Goal: Information Seeking & Learning: Understand process/instructions

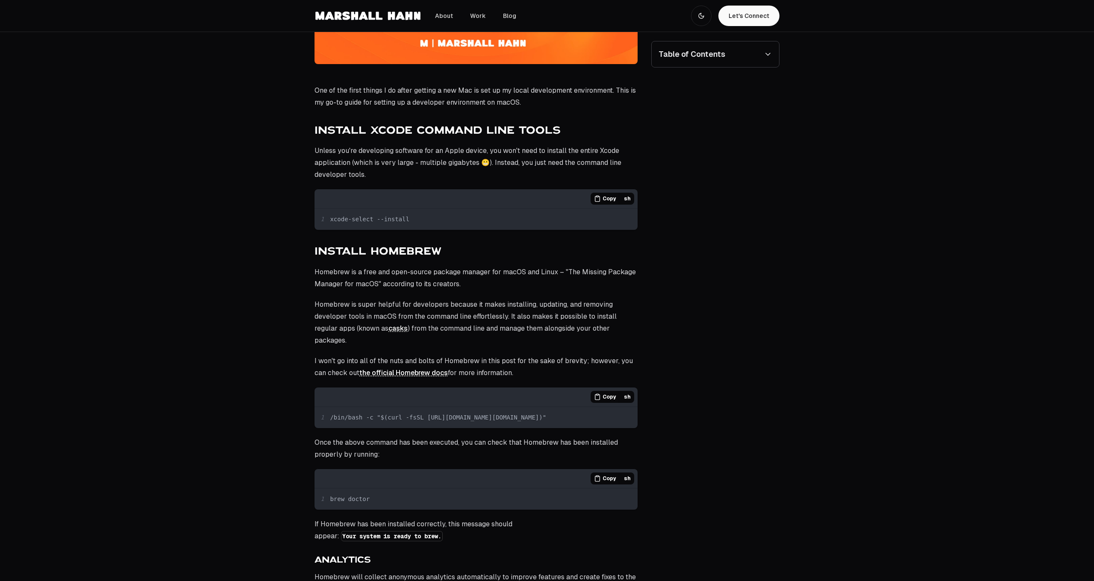
scroll to position [259, 0]
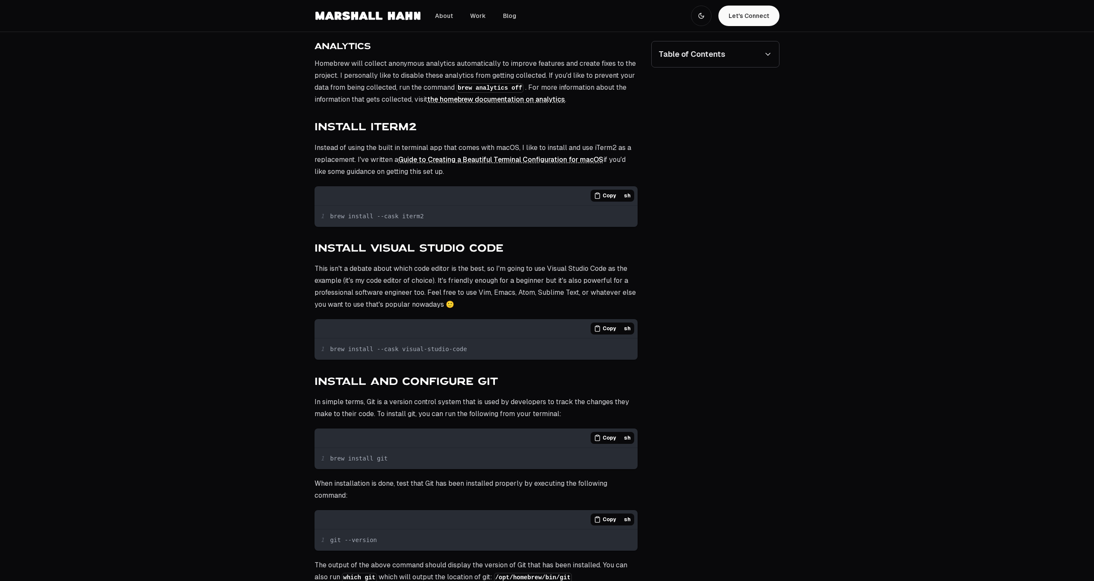
scroll to position [776, 0]
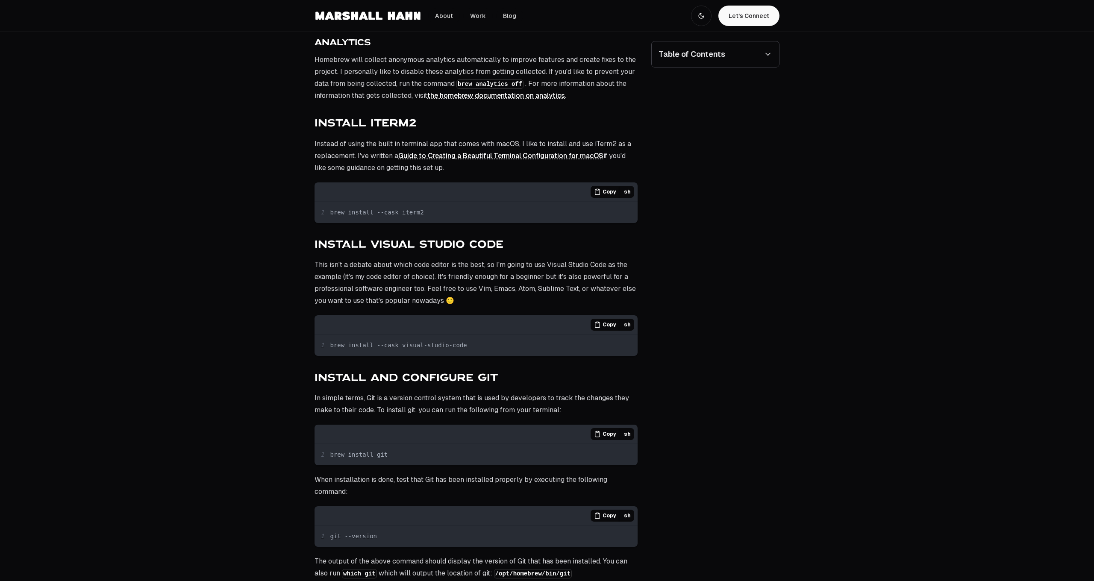
click at [611, 321] on span "Copy" at bounding box center [610, 324] width 14 height 7
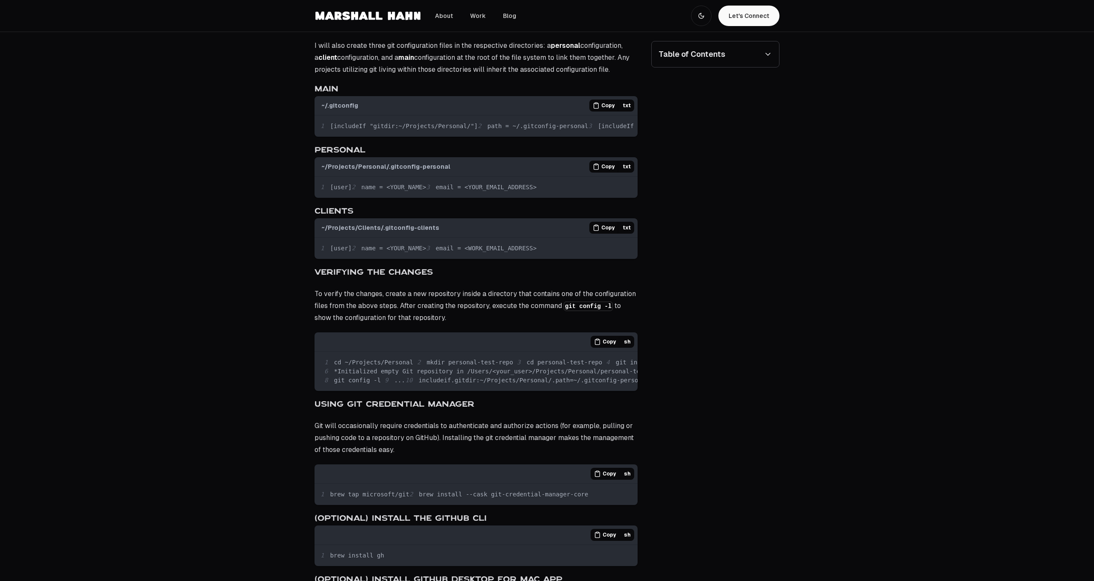
scroll to position [1437, 0]
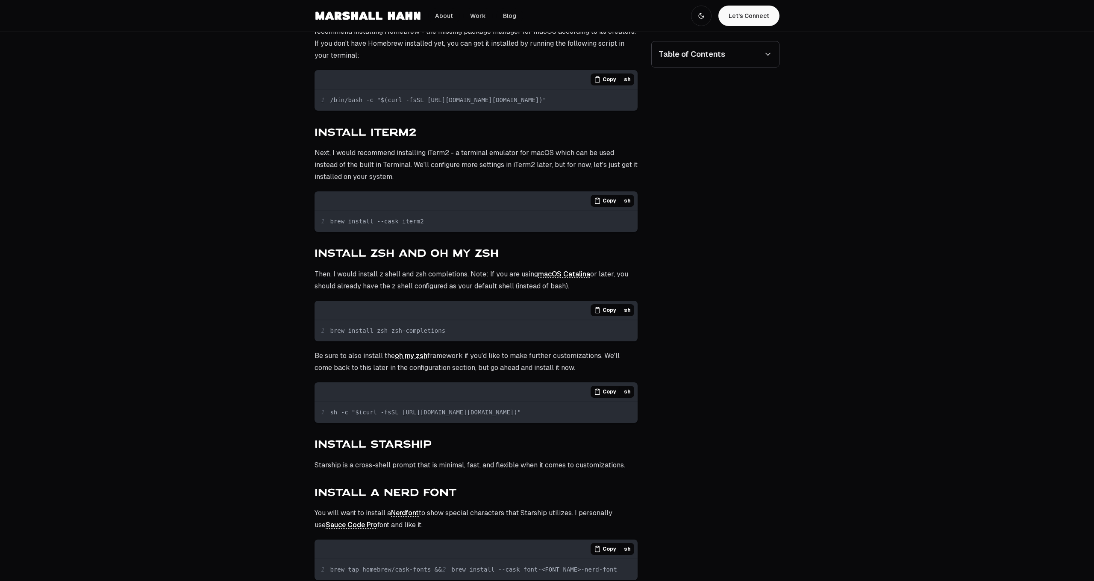
scroll to position [441, 0]
click at [611, 309] on span "Copy" at bounding box center [610, 309] width 14 height 7
click at [614, 393] on span "Copy" at bounding box center [610, 391] width 14 height 7
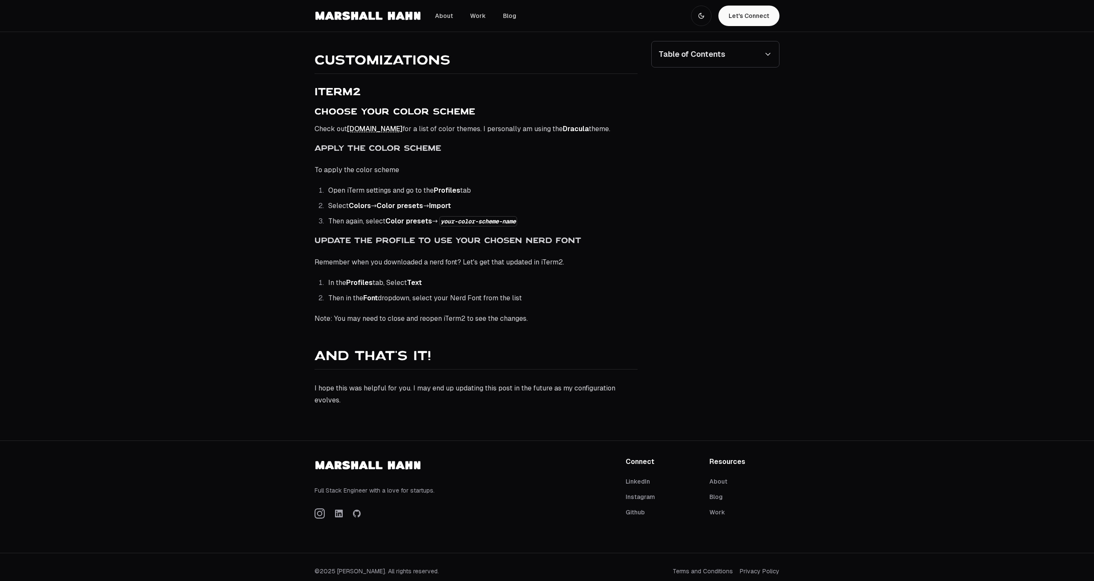
scroll to position [1274, 0]
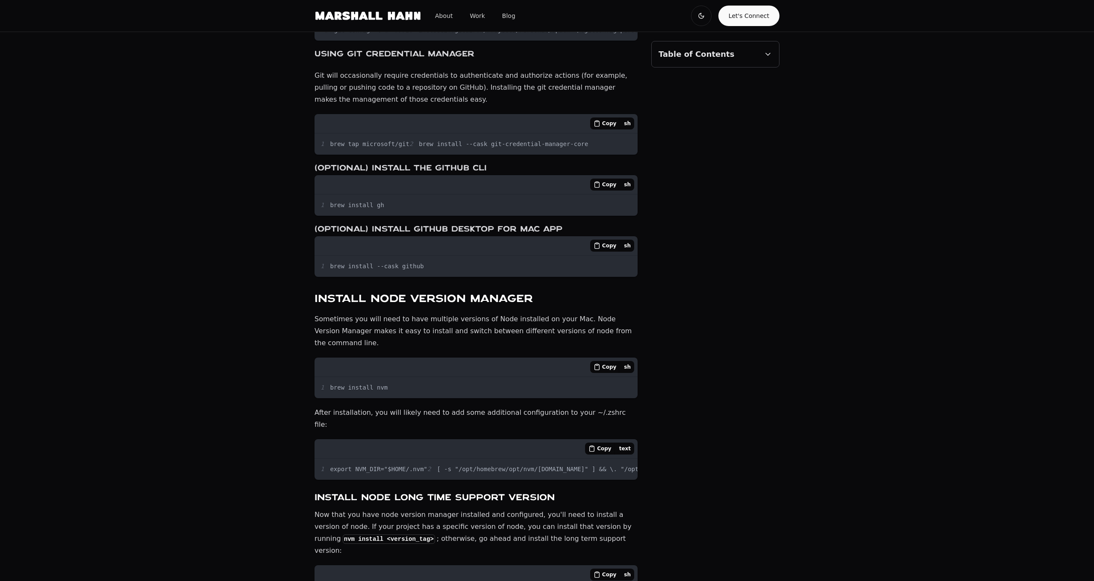
scroll to position [1812, 0]
click at [609, 129] on div "Copy" at bounding box center [604, 123] width 29 height 12
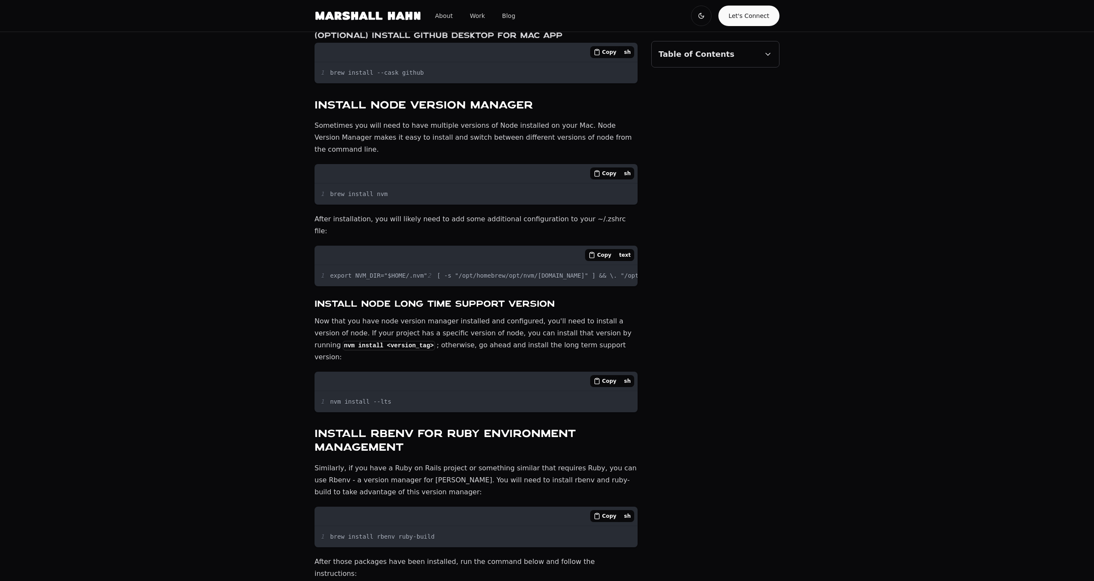
scroll to position [2005, 0]
click at [609, 56] on span "Copy" at bounding box center [609, 53] width 14 height 7
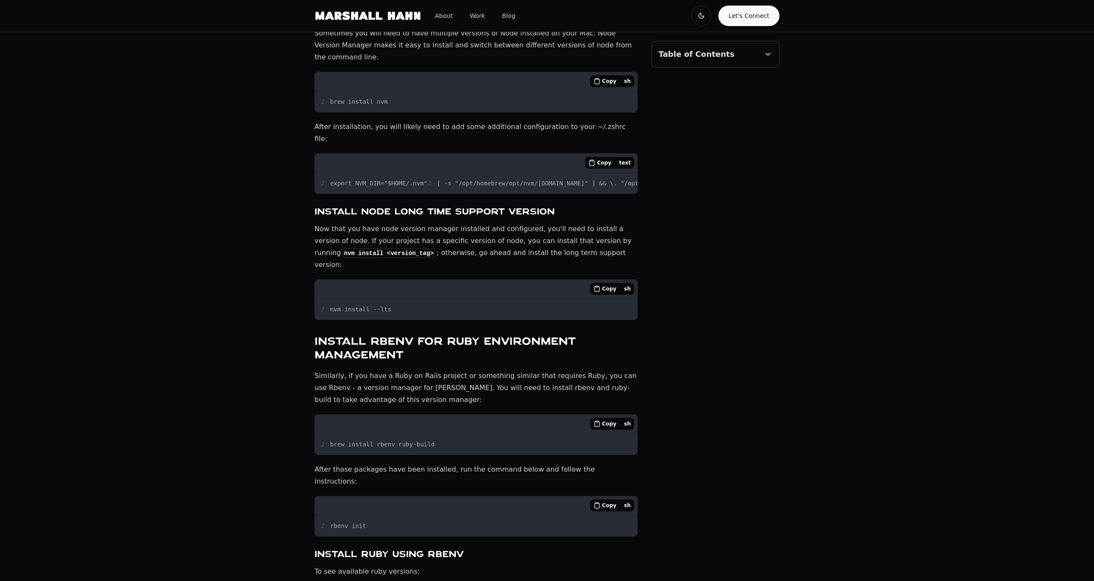
scroll to position [2104, 0]
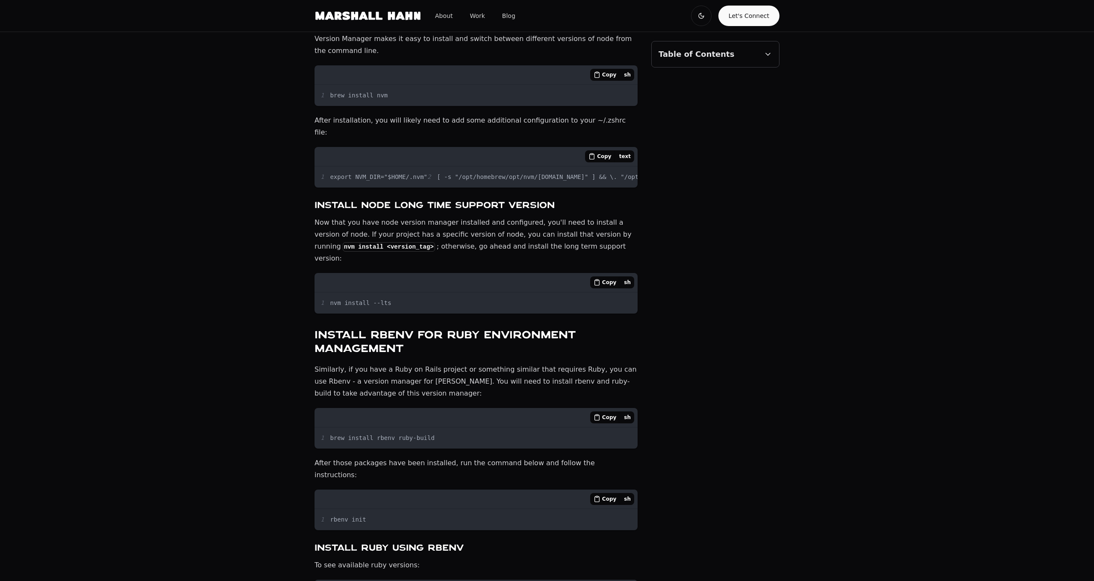
click at [604, 160] on span "Copy" at bounding box center [604, 156] width 14 height 7
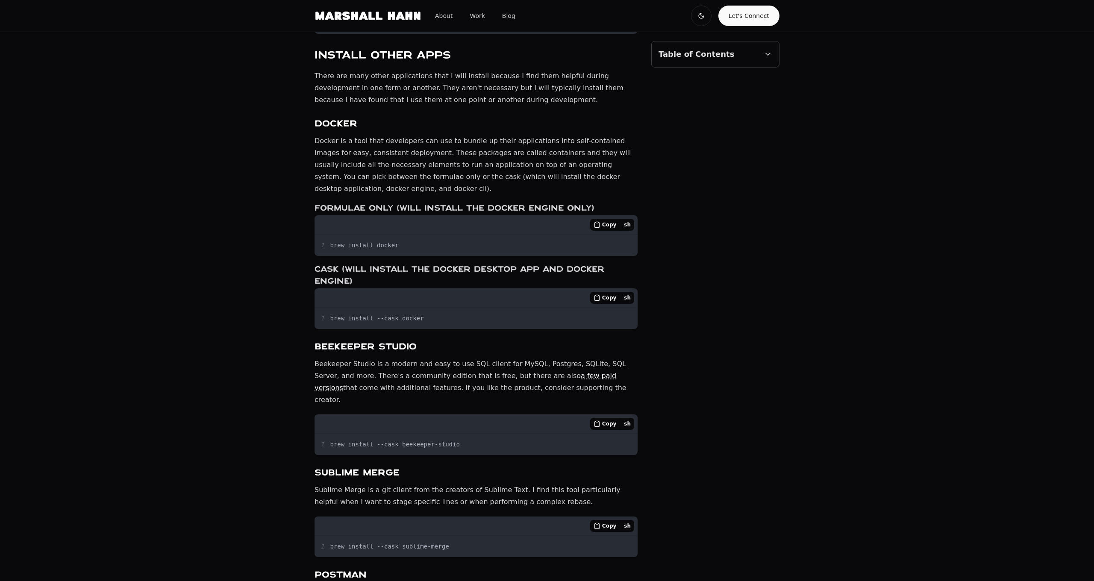
scroll to position [2900, 0]
click at [600, 300] on icon at bounding box center [597, 297] width 5 height 5
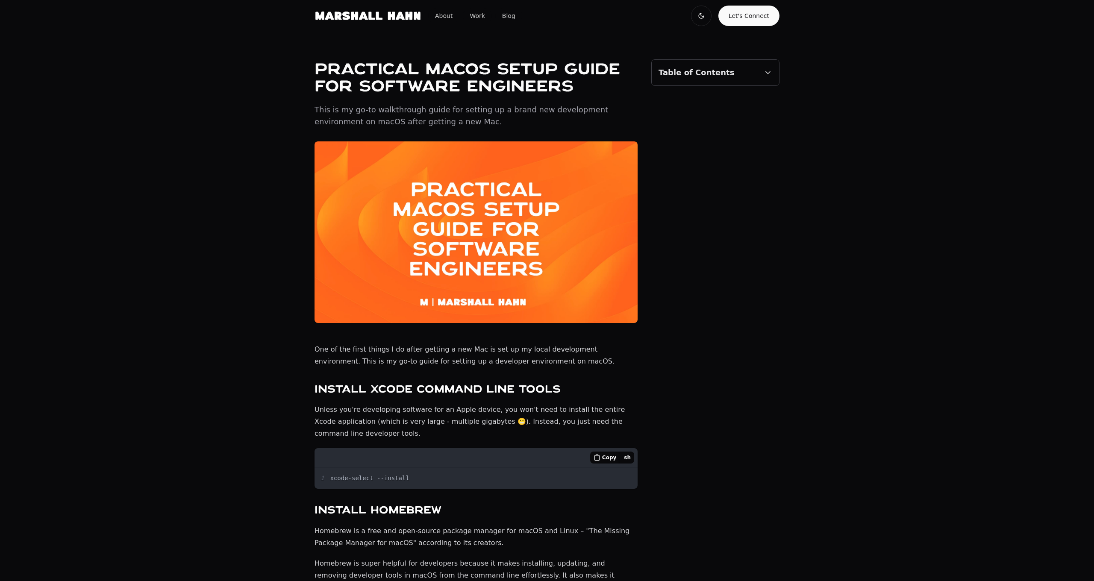
scroll to position [0, 0]
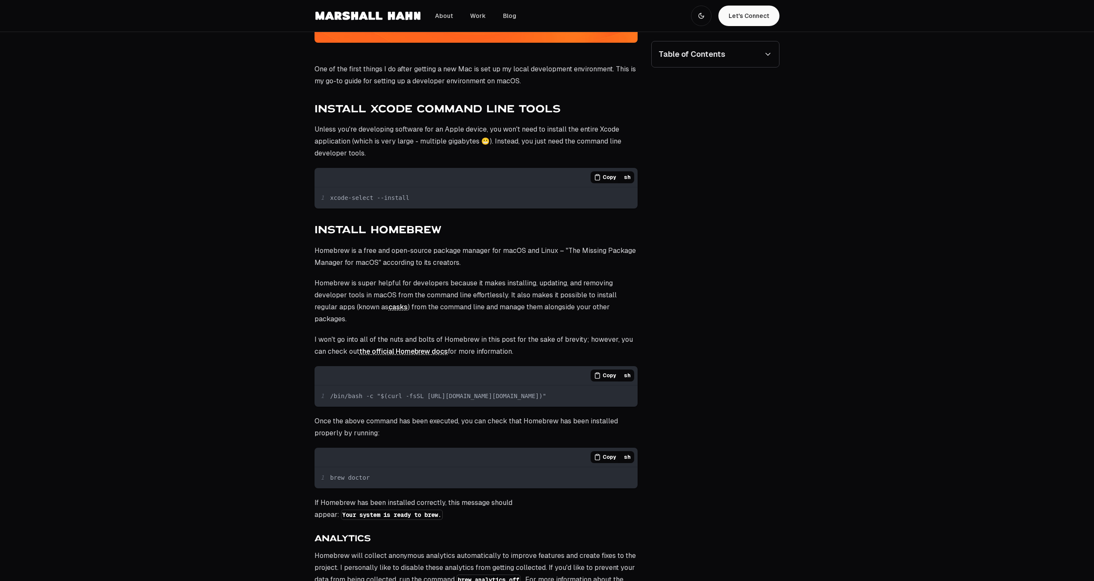
scroll to position [280, 0]
